Goal: Task Accomplishment & Management: Complete application form

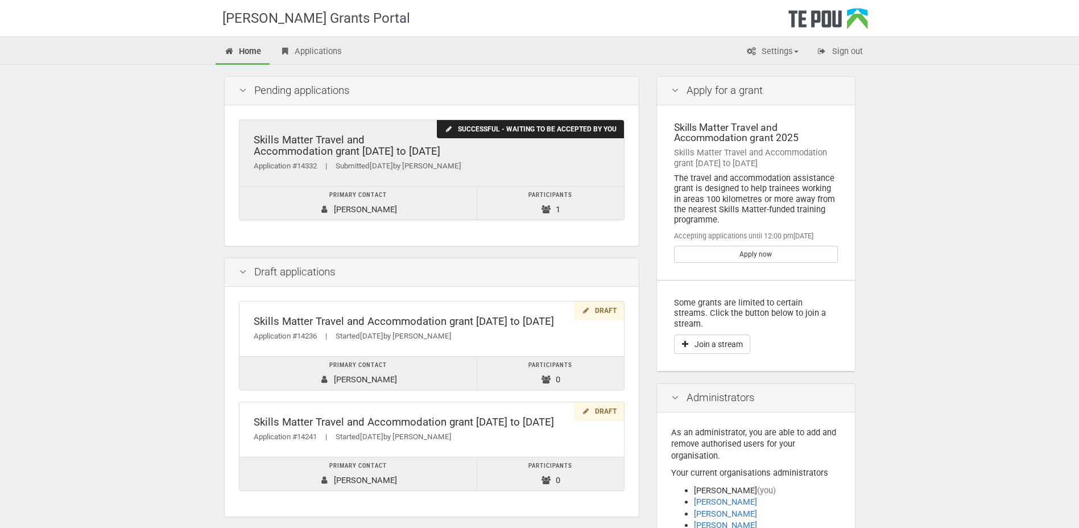
click at [505, 130] on div "Successful - waiting to be accepted by you" at bounding box center [530, 129] width 187 height 19
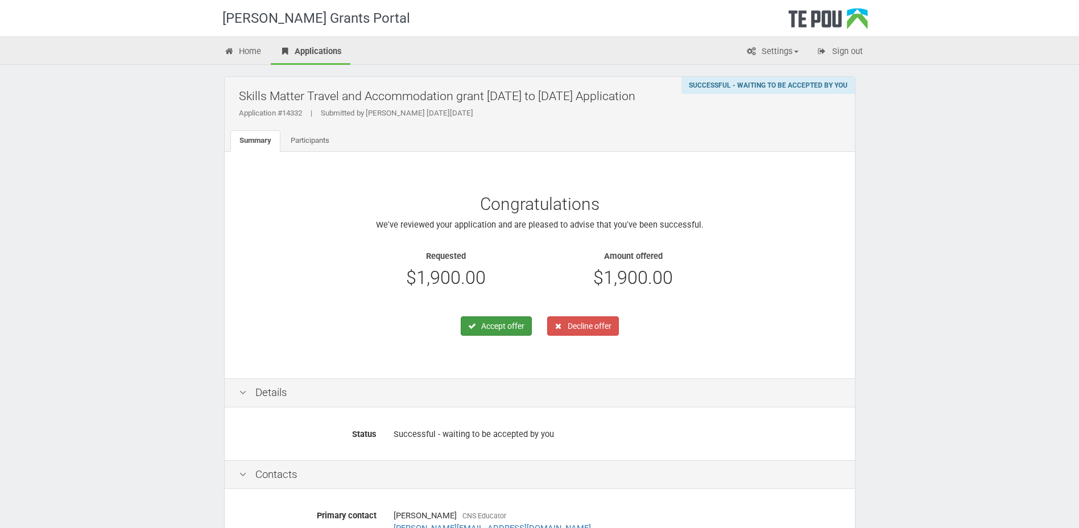
click at [496, 324] on button "Accept offer" at bounding box center [496, 325] width 71 height 19
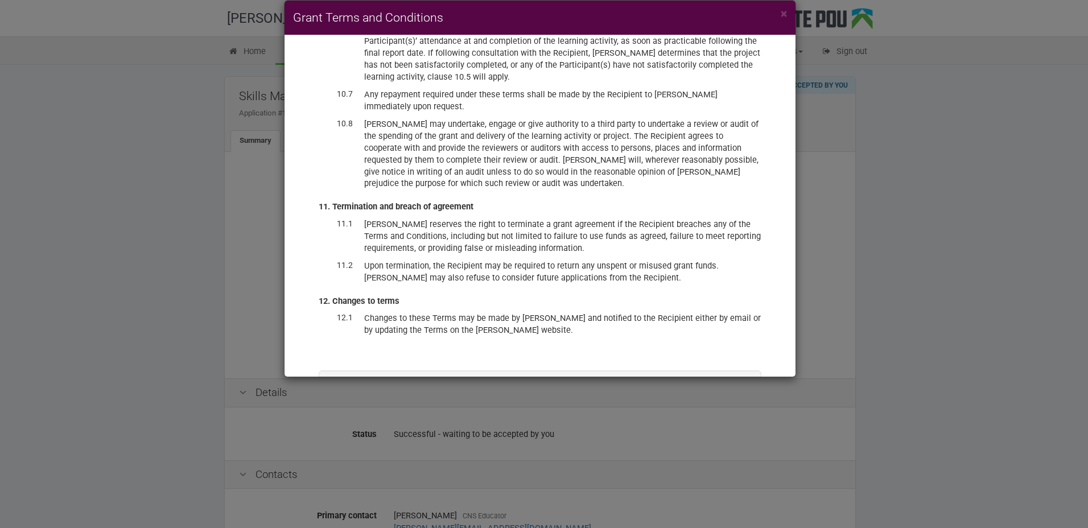
scroll to position [2863, 0]
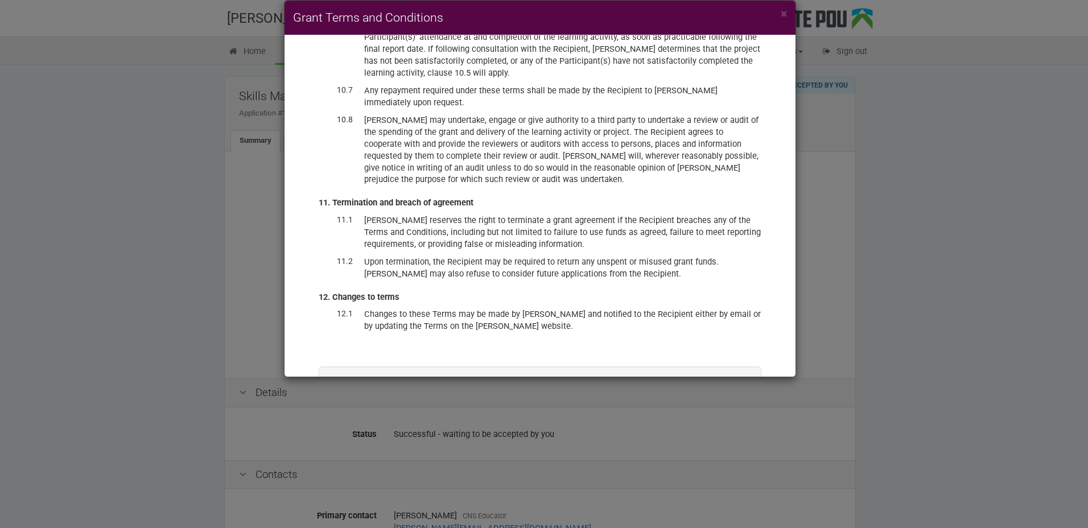
click at [352, 402] on label "I have read and accept these terms and conditions, and accept the offer of fund…" at bounding box center [540, 413] width 385 height 23
click at [348, 401] on input "I have read and accept these terms and conditions, and accept the offer of fund…" at bounding box center [347, 401] width 1 height 1
checkbox input "true"
click at [708, 436] on button "Accept offer" at bounding box center [710, 445] width 68 height 19
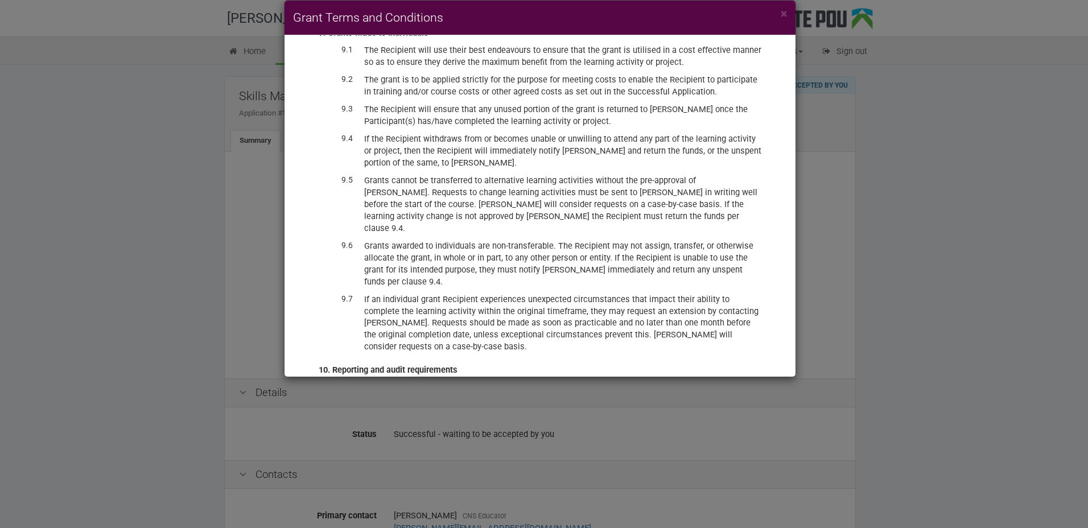
scroll to position [2181, 0]
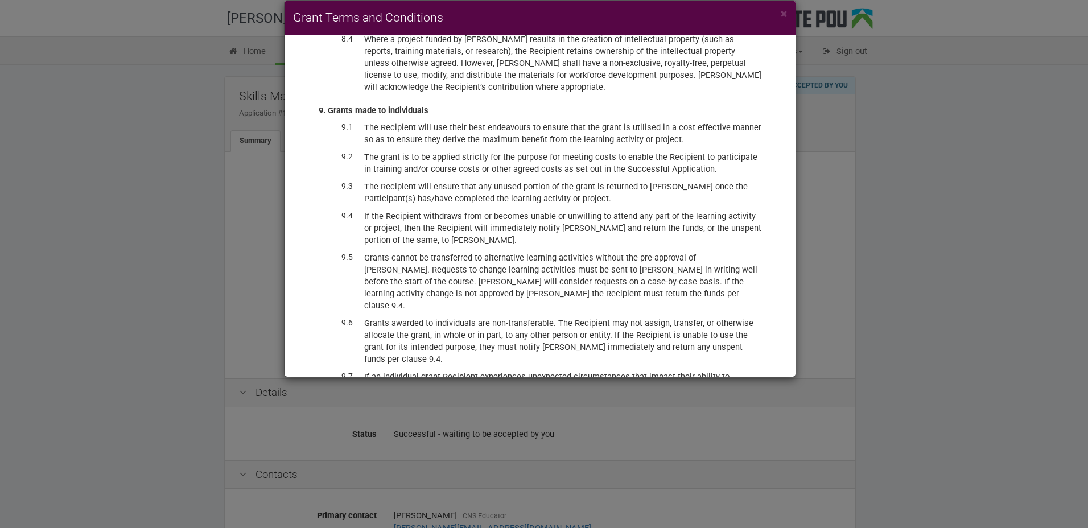
click at [1006, 241] on div "× Grant Terms and Conditions Accepting this offer constitutes a binding agreeme…" at bounding box center [544, 264] width 1088 height 528
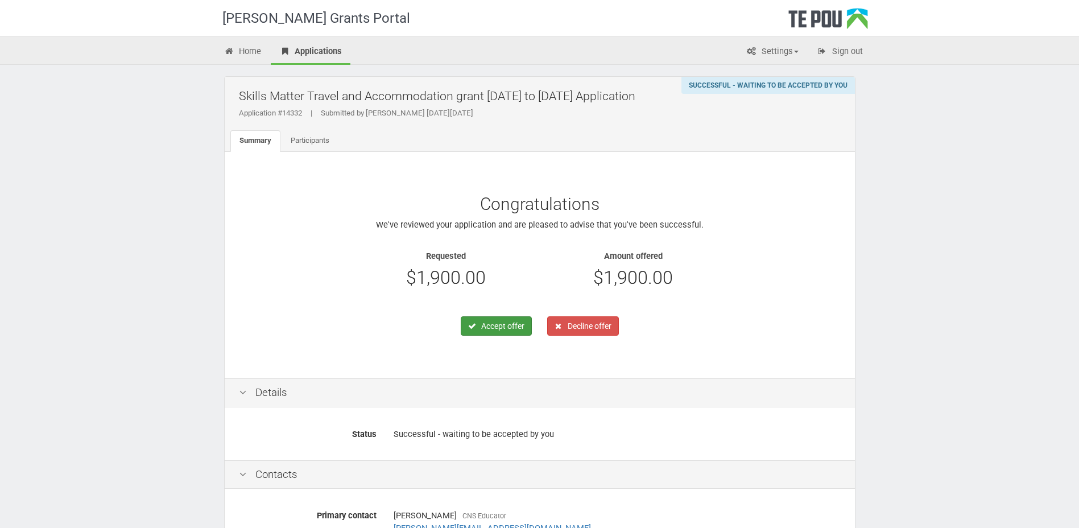
click at [511, 323] on button "Accept offer" at bounding box center [496, 325] width 71 height 19
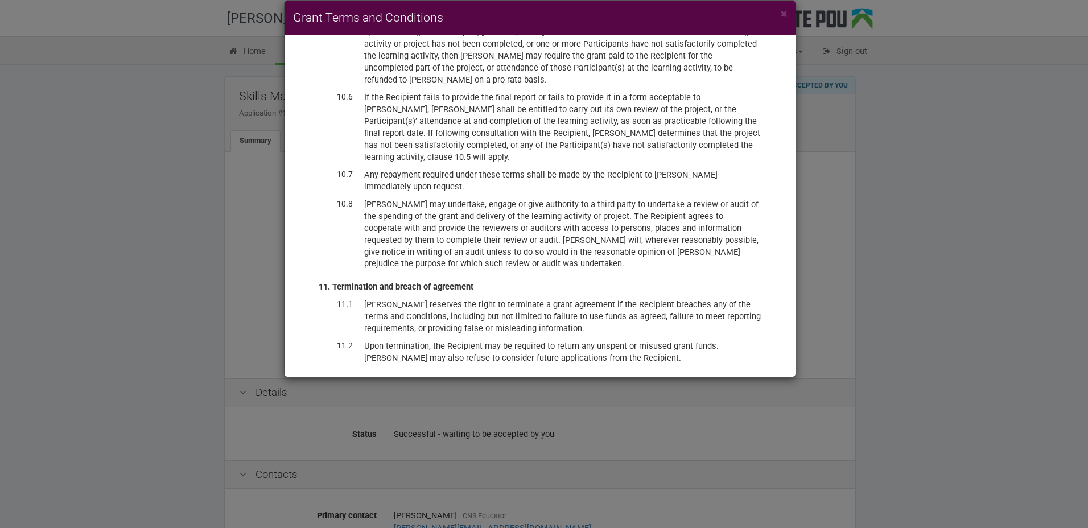
scroll to position [2863, 0]
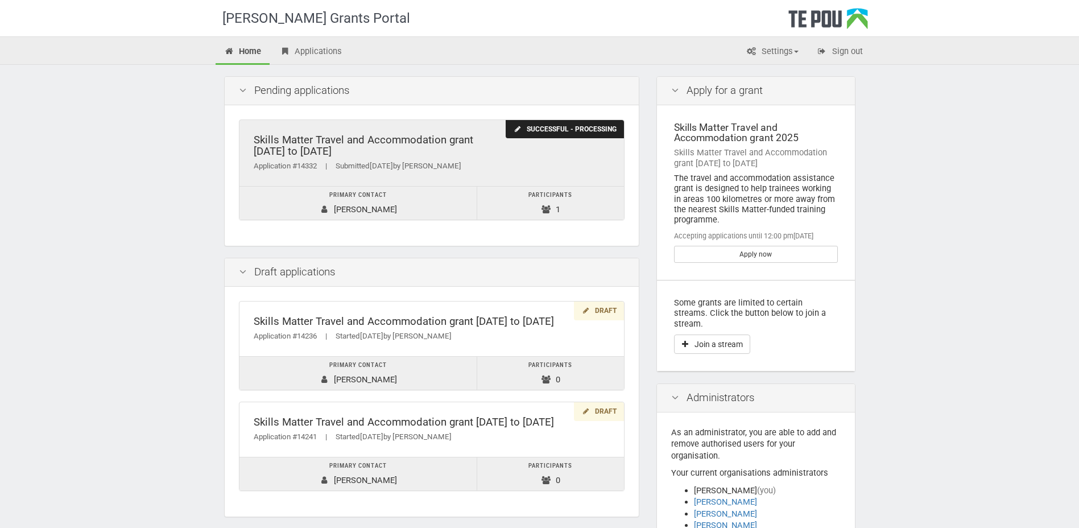
click at [543, 127] on div "Successful - processing" at bounding box center [565, 129] width 118 height 19
click at [317, 138] on div "Skills Matter Travel and Accommodation grant [DATE] to [DATE]" at bounding box center [432, 145] width 356 height 23
click at [296, 137] on div "Skills Matter Travel and Accommodation grant [DATE] to [DATE]" at bounding box center [432, 145] width 356 height 23
click at [386, 140] on div "Skills Matter Travel and Accommodation grant 2022 to 2025" at bounding box center [432, 145] width 356 height 23
click at [534, 125] on div "Successful - processing" at bounding box center [565, 129] width 118 height 19
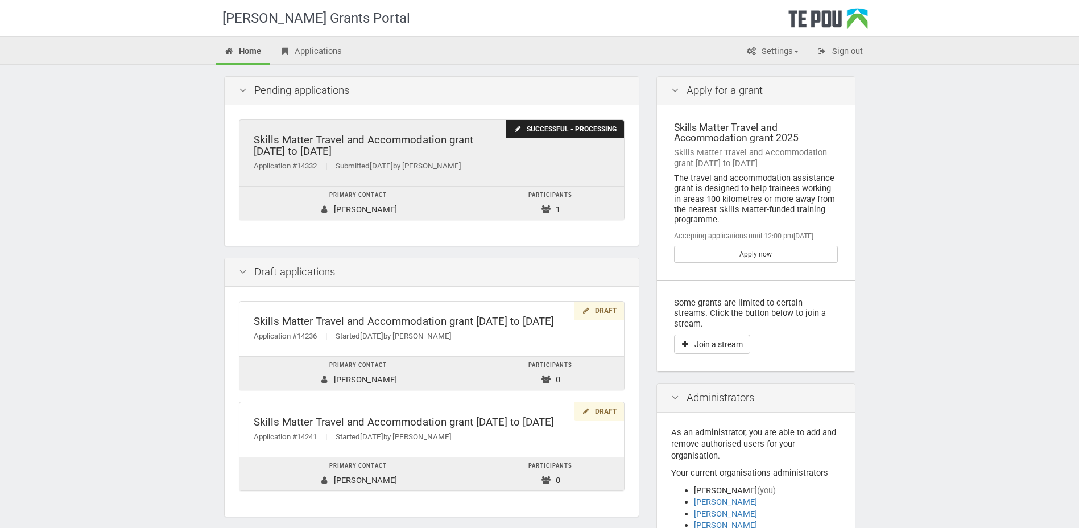
click at [369, 141] on div "Skills Matter Travel and Accommodation grant [DATE] to [DATE]" at bounding box center [432, 145] width 356 height 23
